Goal: Navigation & Orientation: Find specific page/section

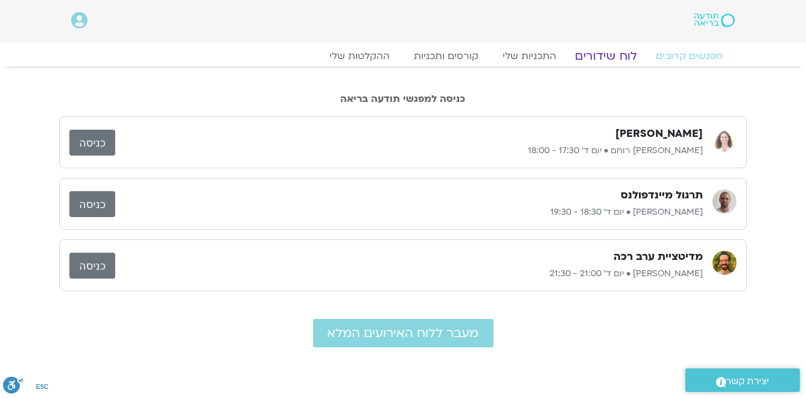
click at [606, 49] on link "לוח שידורים" at bounding box center [606, 56] width 91 height 14
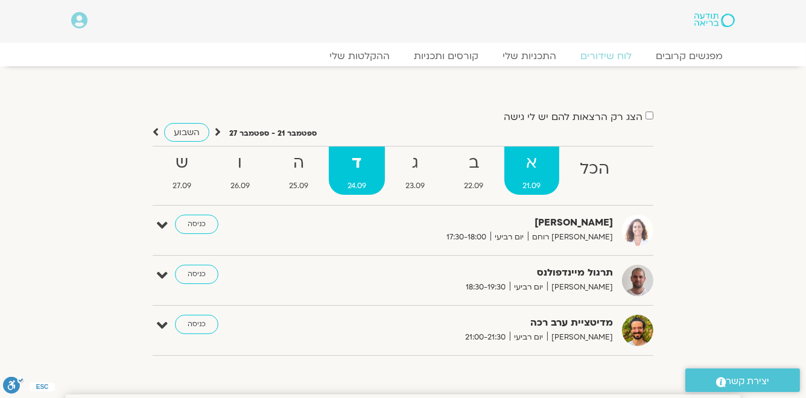
click at [537, 168] on strong "א" at bounding box center [532, 163] width 55 height 27
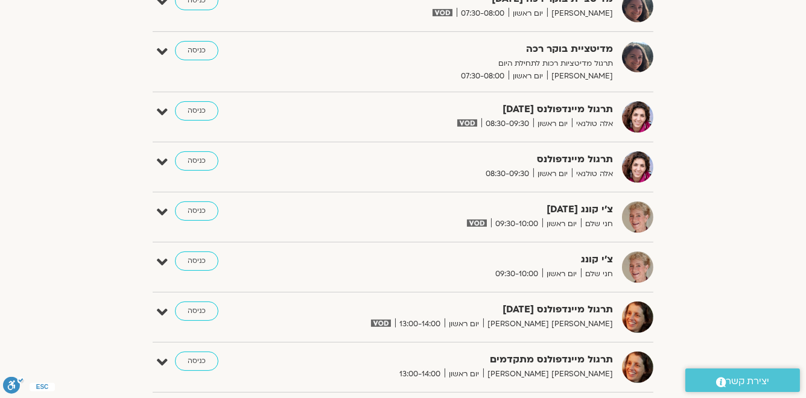
scroll to position [483, 0]
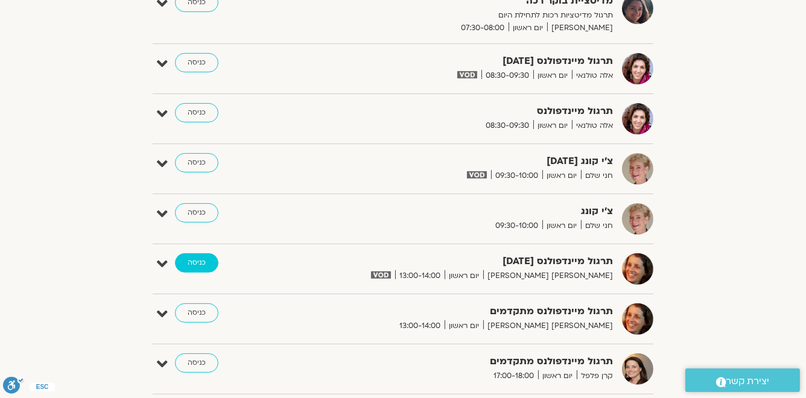
click at [197, 259] on link "כניסה" at bounding box center [196, 262] width 43 height 19
